Goal: Task Accomplishment & Management: Use online tool/utility

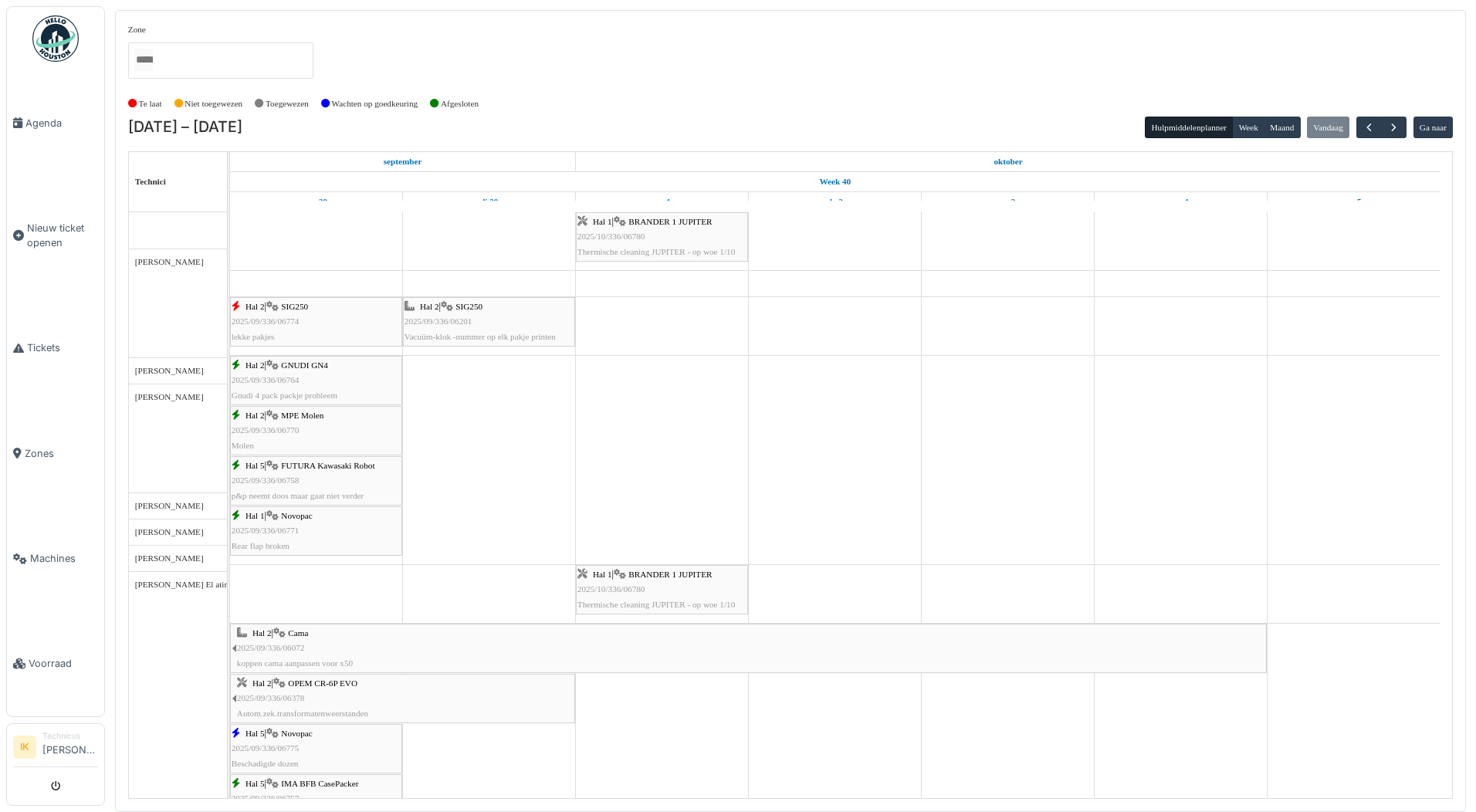
scroll to position [848, 0]
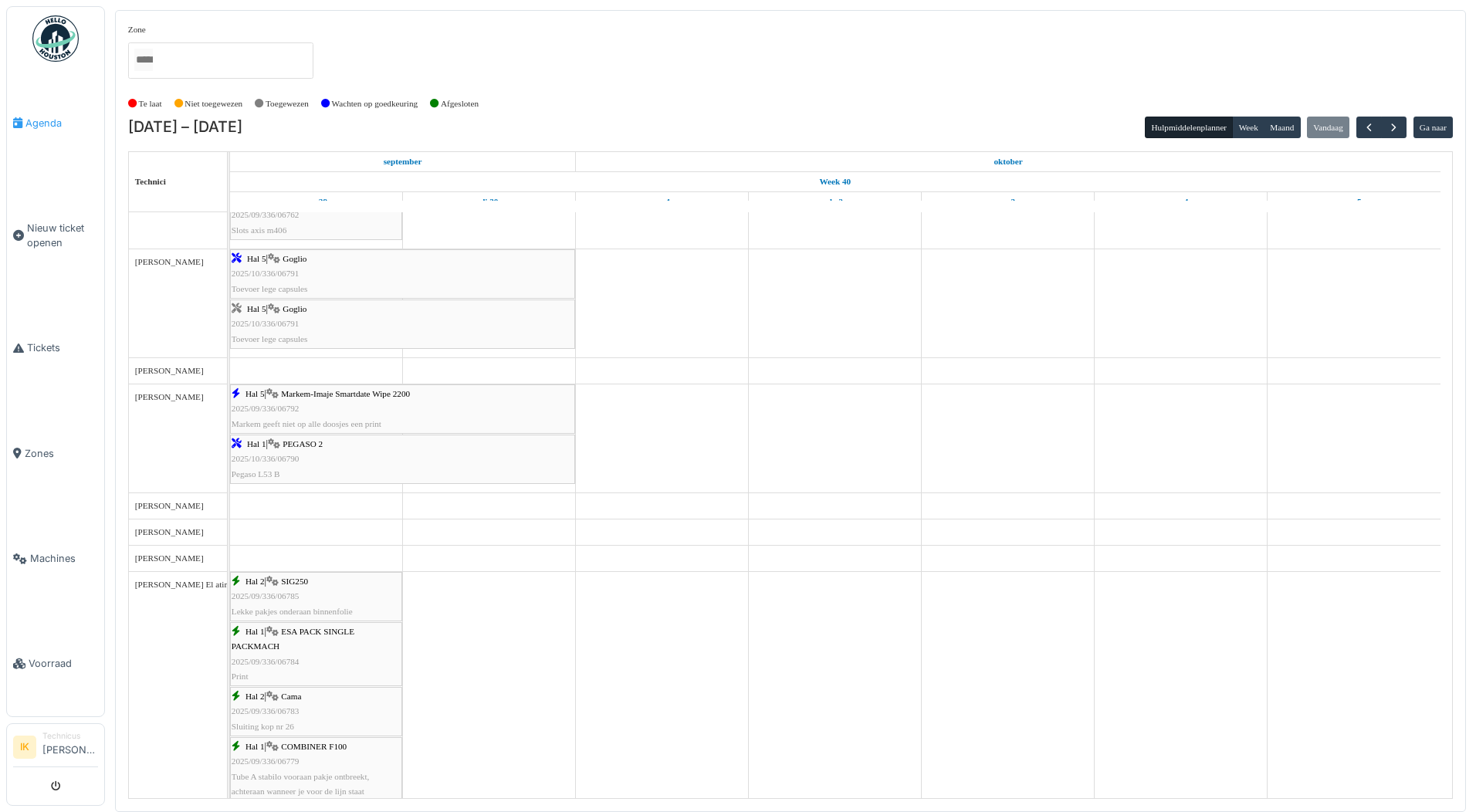
click at [42, 121] on span "Agenda" at bounding box center [62, 123] width 73 height 14
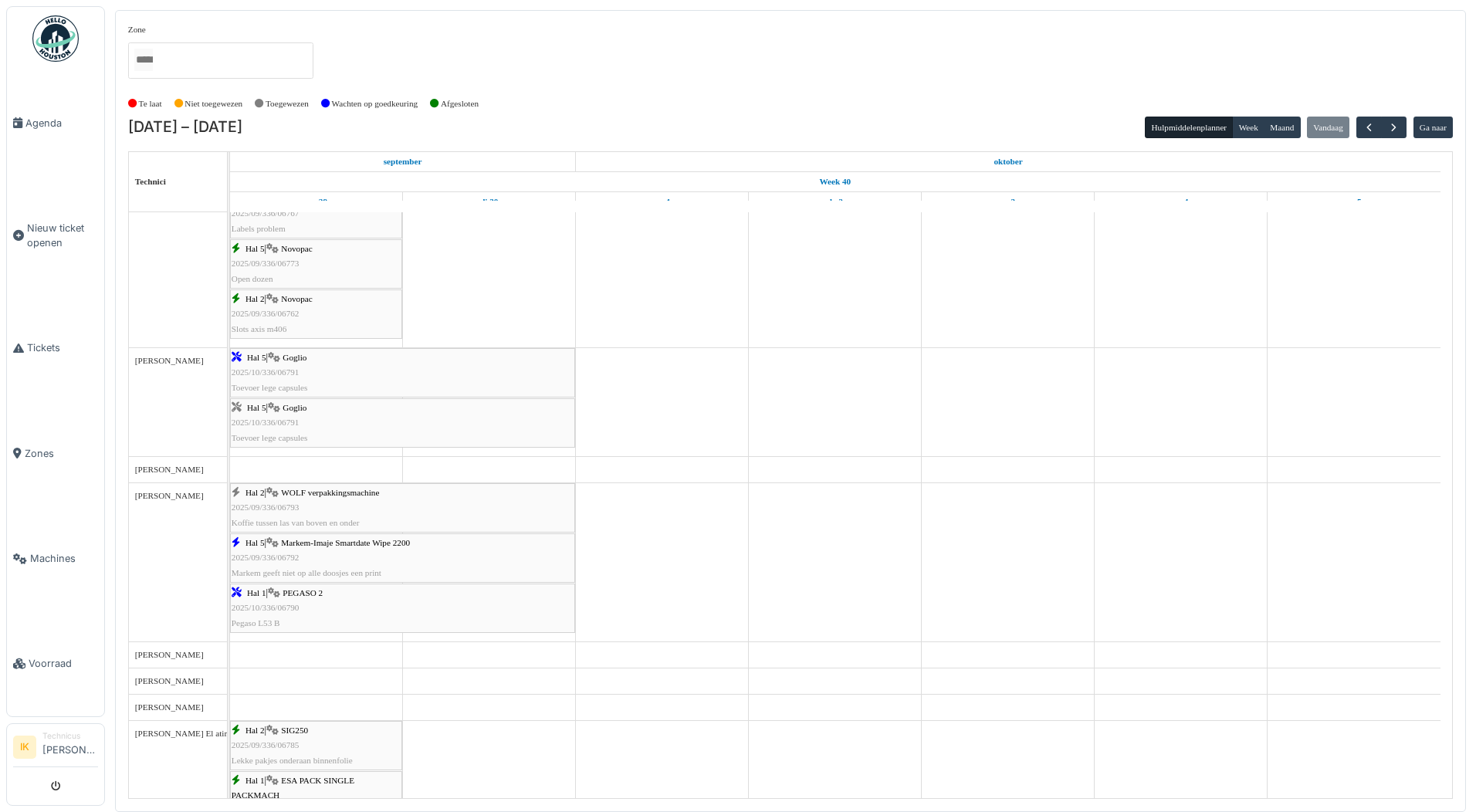
scroll to position [771, 0]
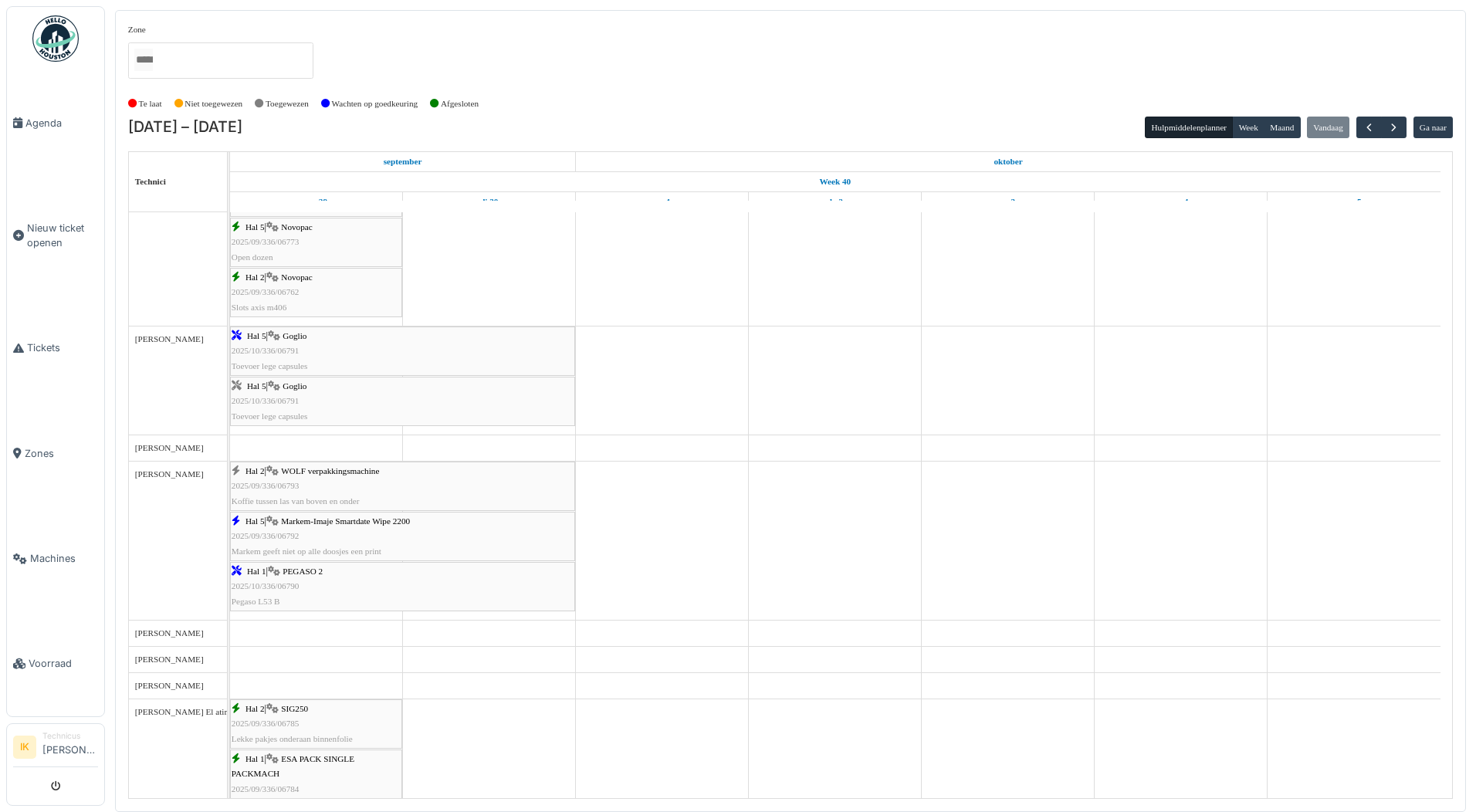
click at [277, 476] on icon at bounding box center [272, 471] width 13 height 10
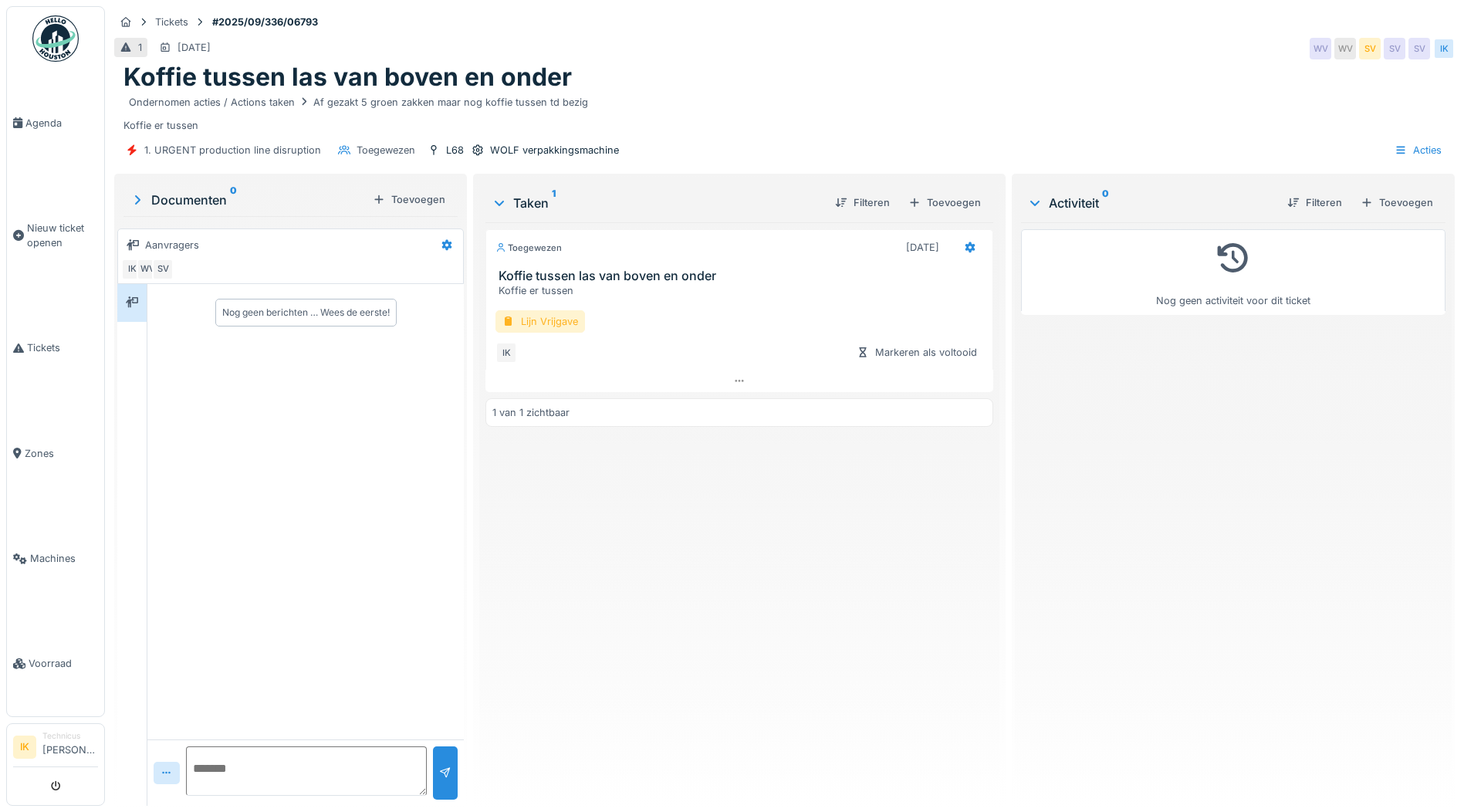
click at [520, 320] on div "Lijn Vrijgave" at bounding box center [540, 321] width 90 height 22
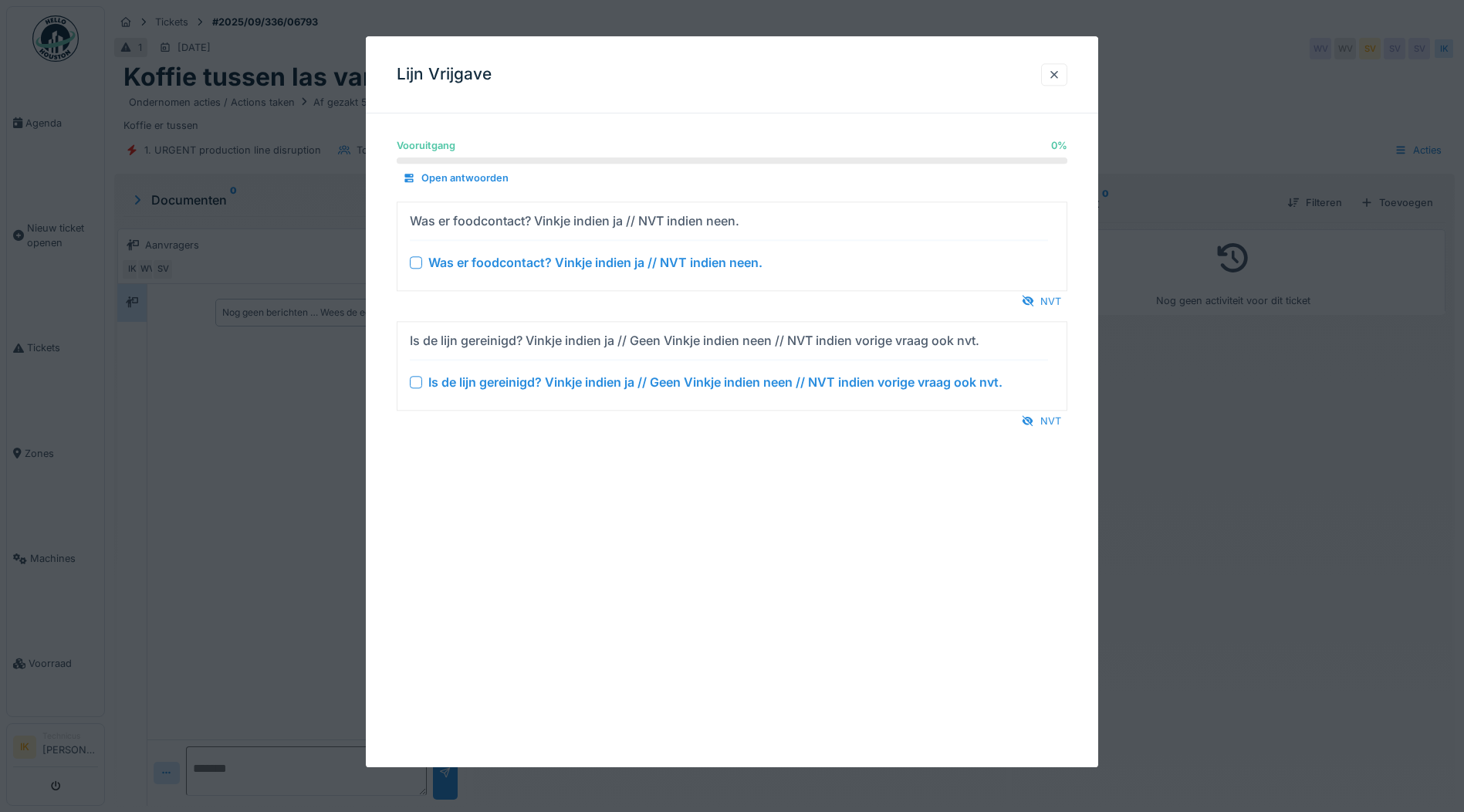
click at [415, 260] on div at bounding box center [415, 262] width 13 height 13
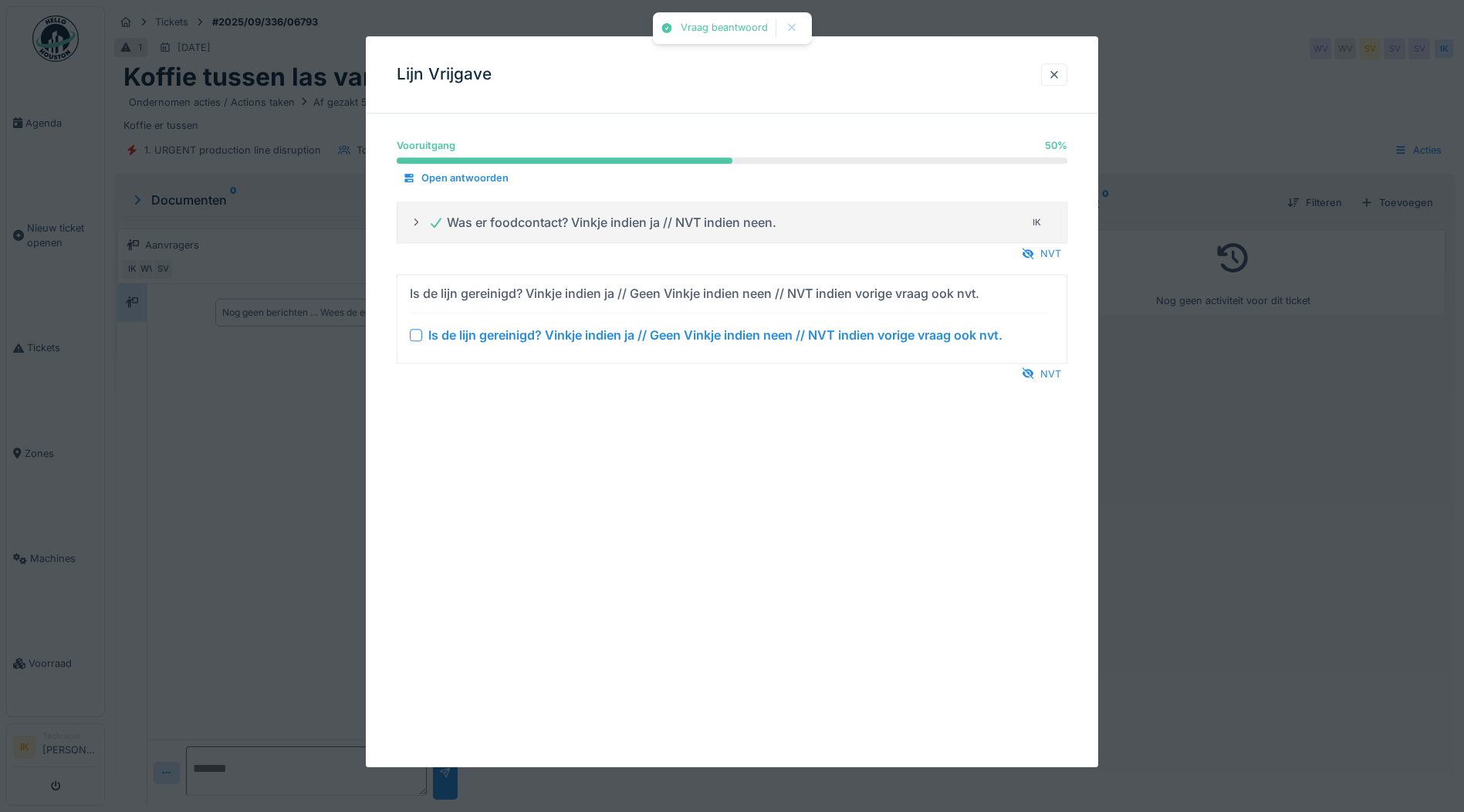
click at [413, 334] on div at bounding box center [415, 335] width 13 height 13
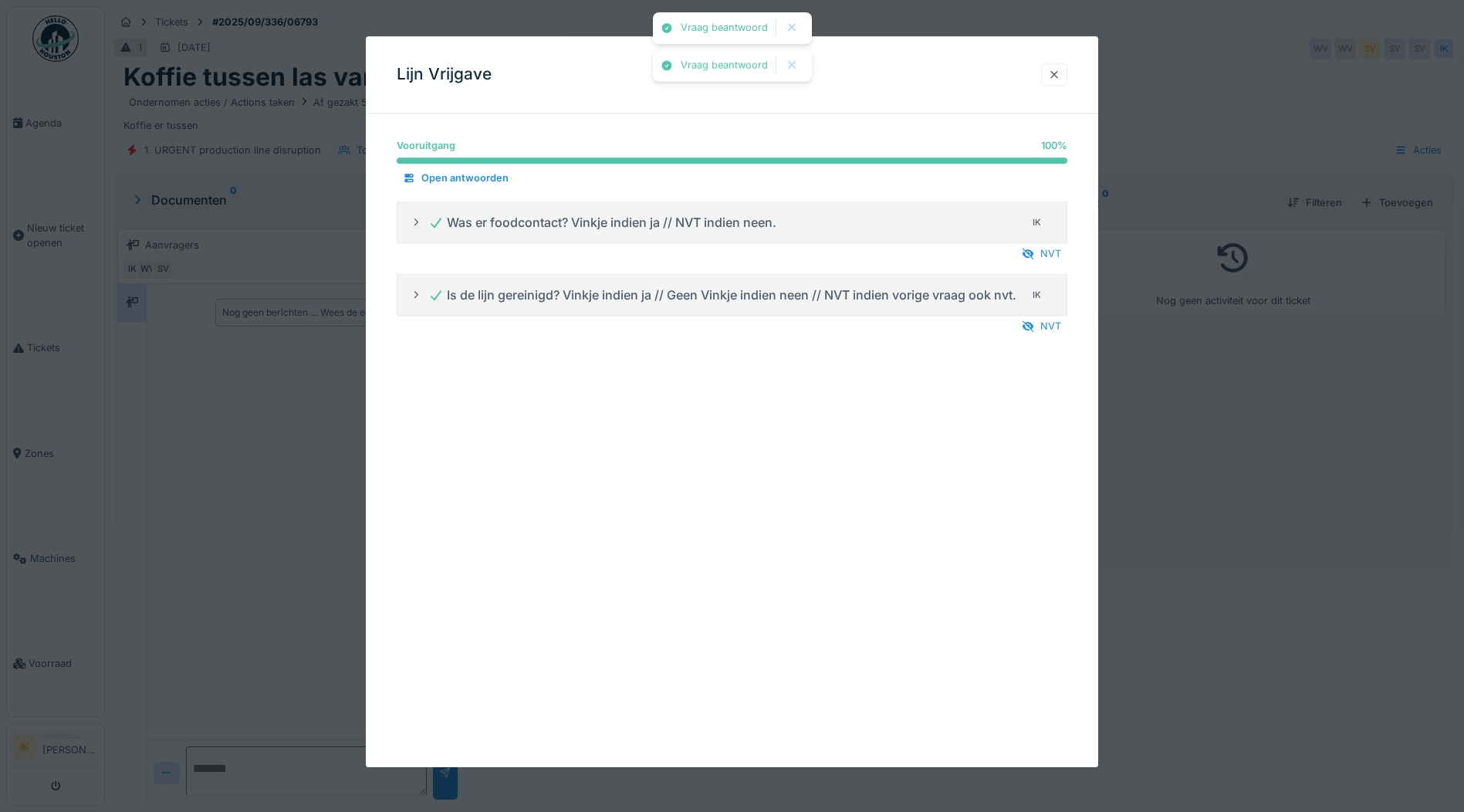
click at [1059, 75] on div at bounding box center [1054, 74] width 13 height 14
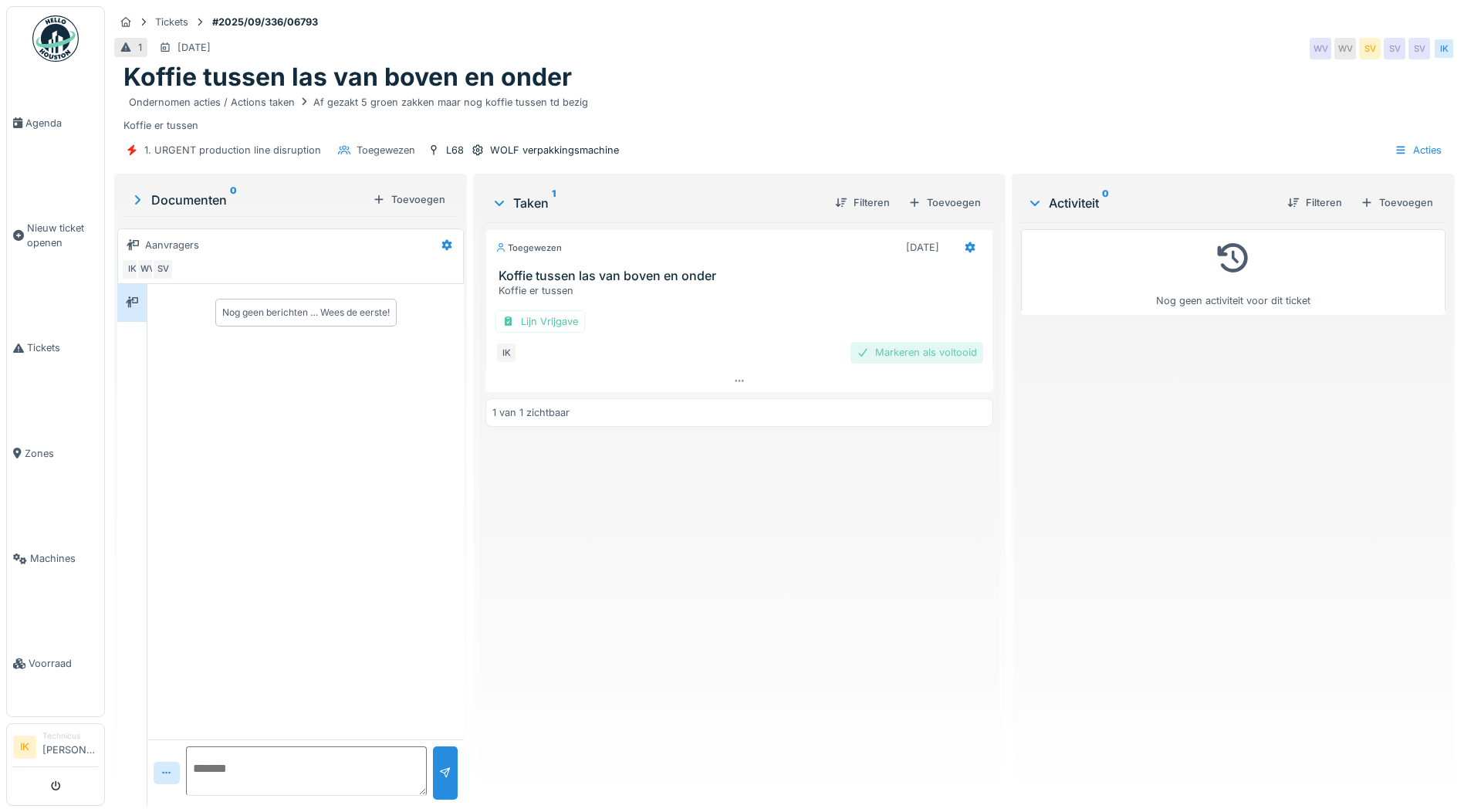
click at [905, 348] on div "Markeren als voltooid" at bounding box center [916, 352] width 133 height 21
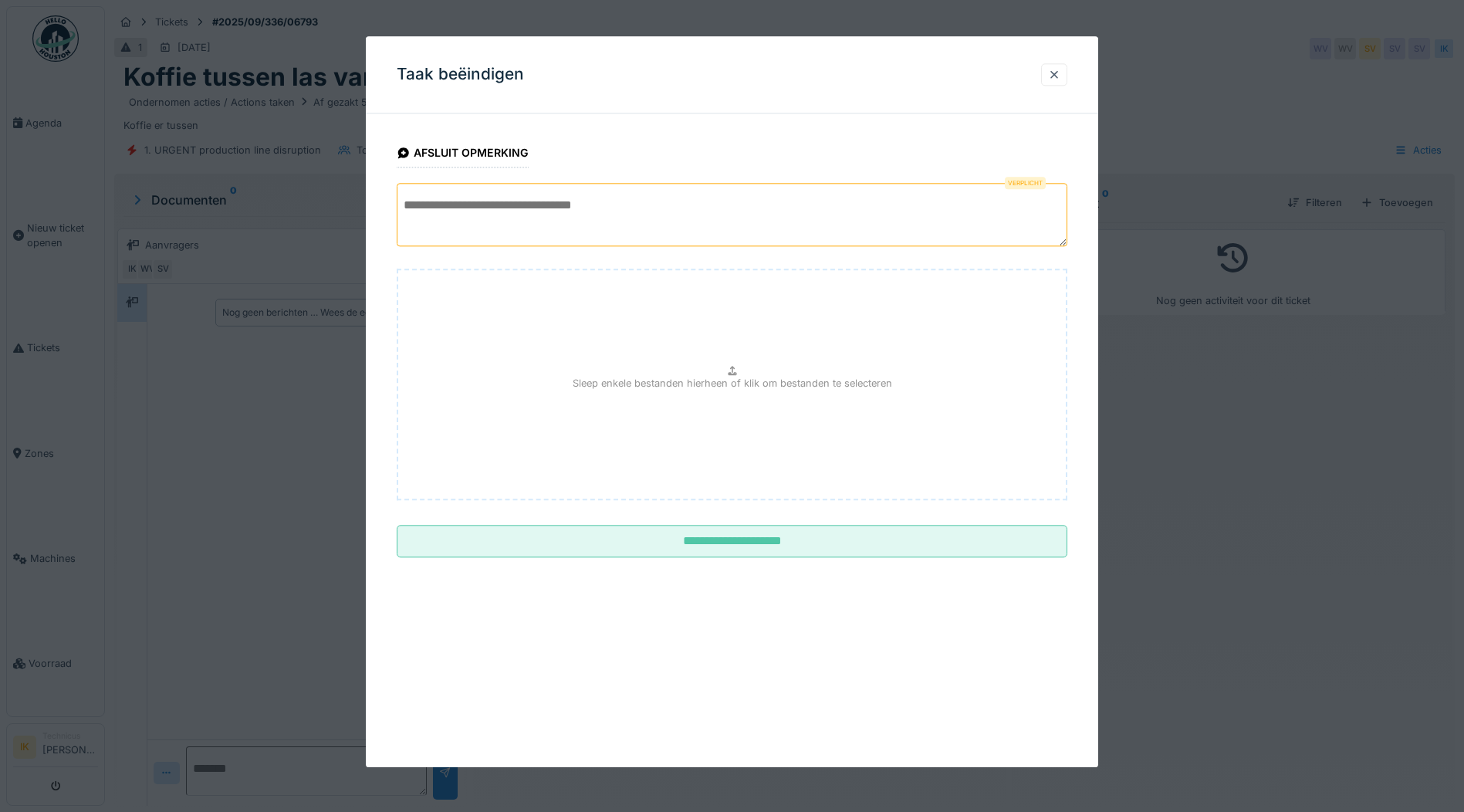
click at [411, 209] on textarea at bounding box center [732, 214] width 671 height 64
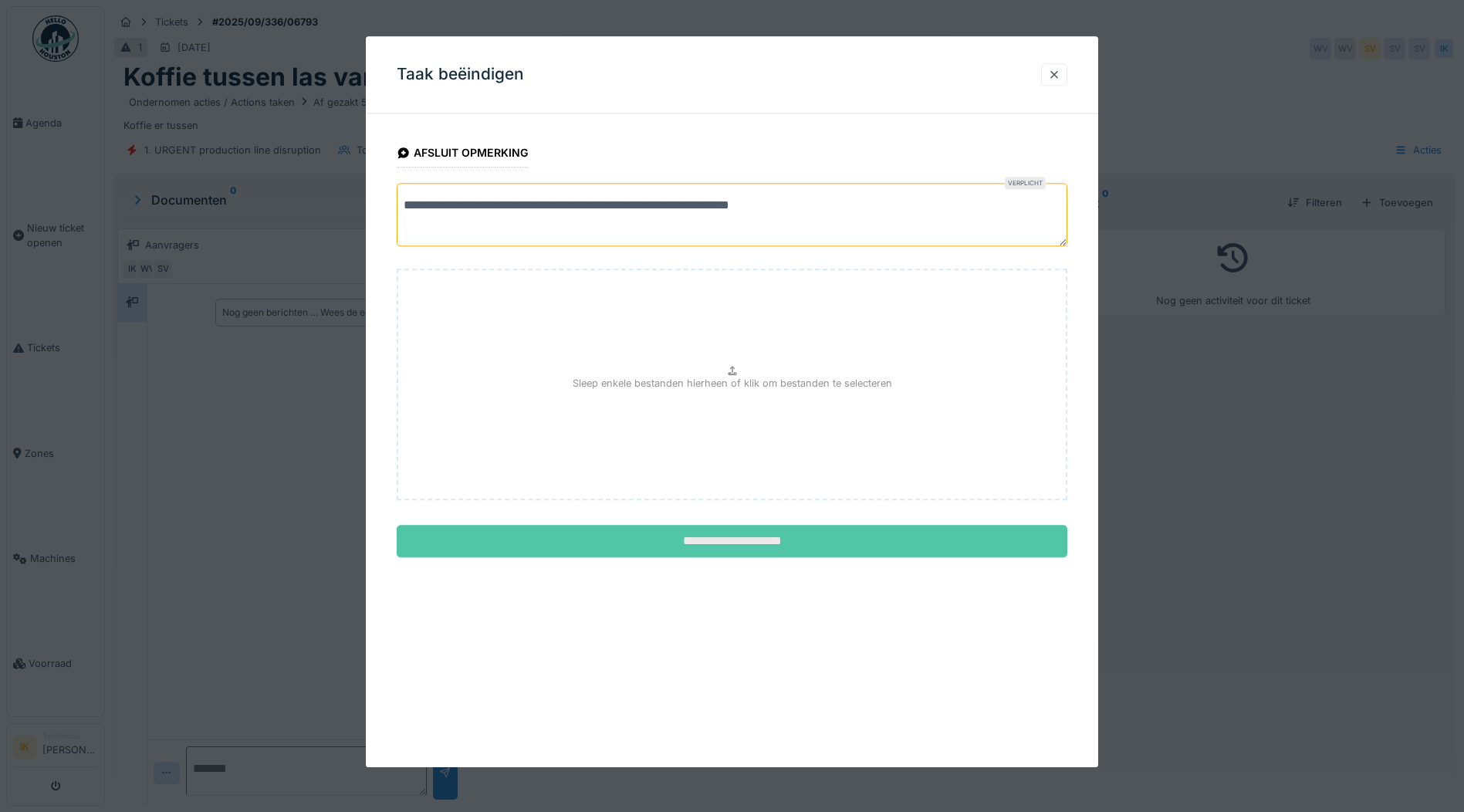
type textarea "**********"
click at [713, 542] on input "**********" at bounding box center [732, 542] width 671 height 32
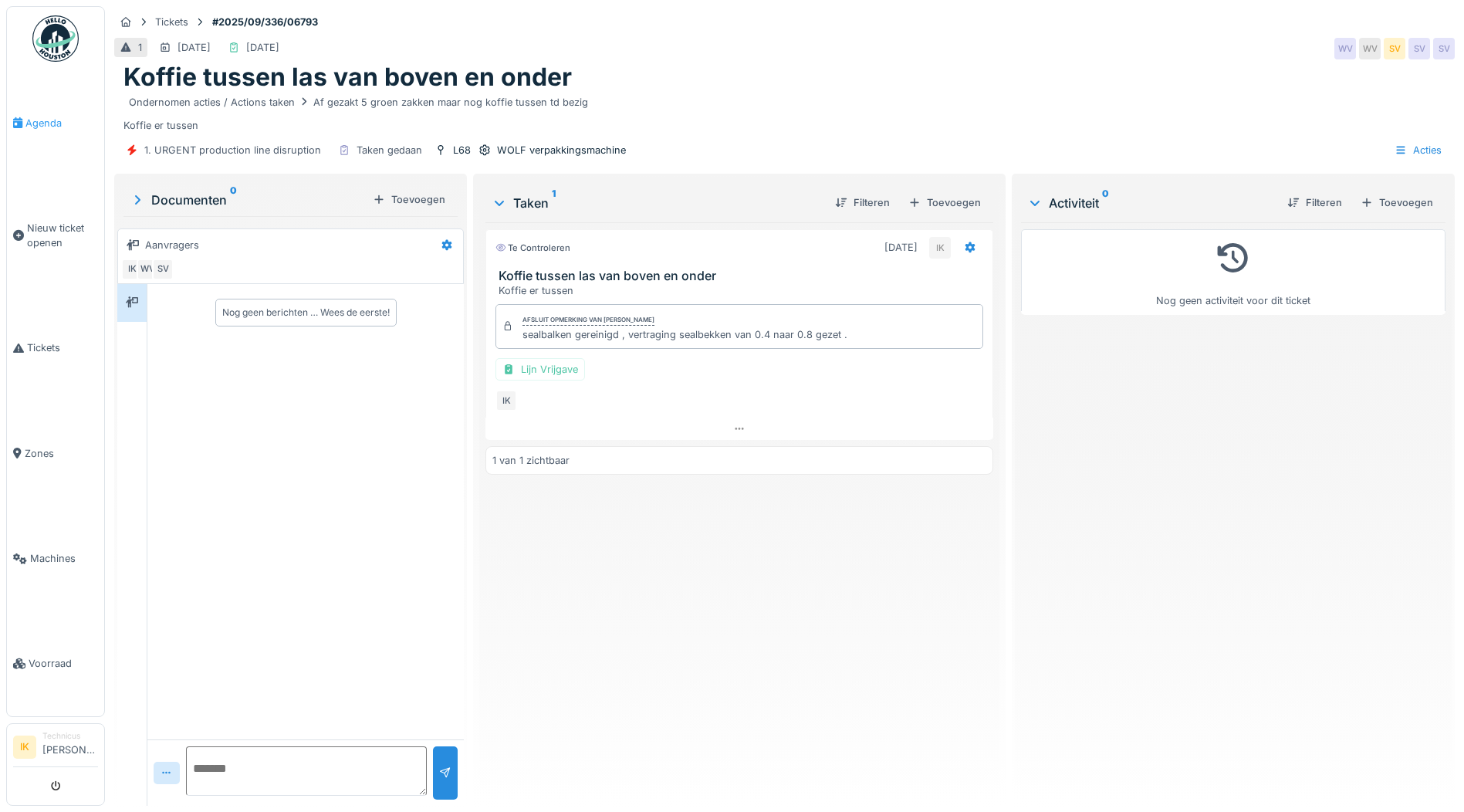
click at [46, 124] on span "Agenda" at bounding box center [62, 123] width 73 height 14
